Goal: Task Accomplishment & Management: Manage account settings

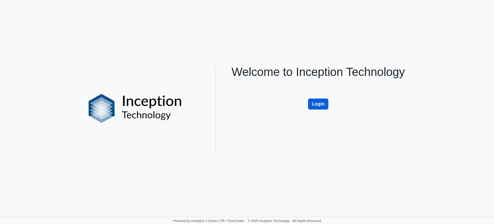
click at [320, 106] on button "Login" at bounding box center [318, 104] width 20 height 11
